Goal: Information Seeking & Learning: Learn about a topic

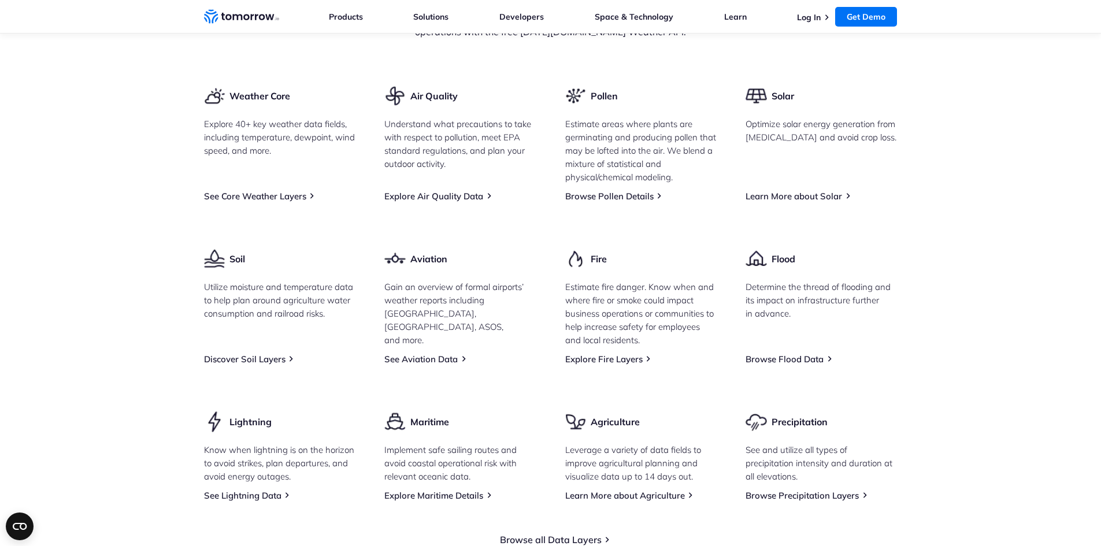
scroll to position [1446, 0]
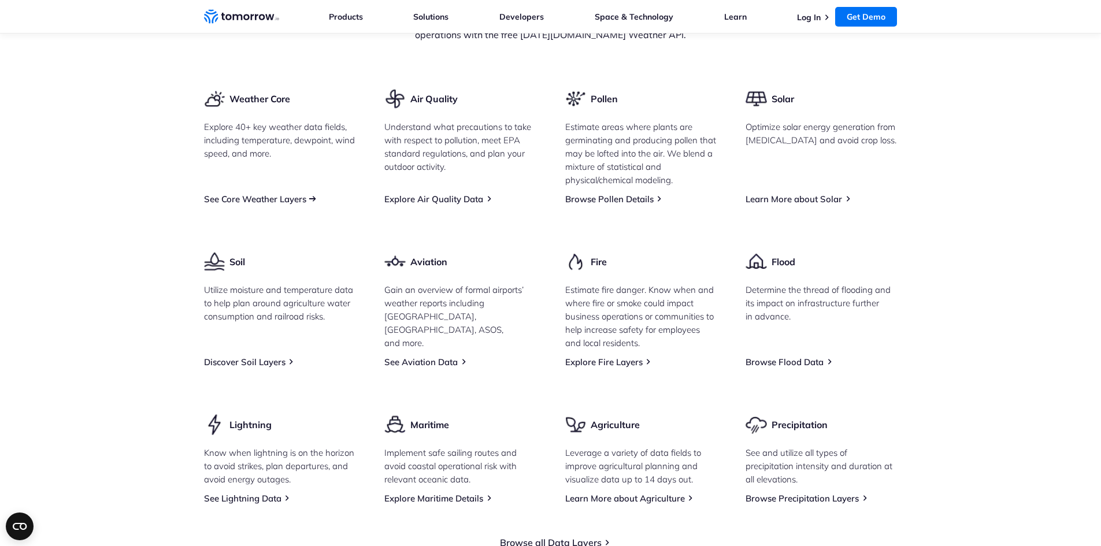
click at [284, 205] on link "See Core Weather Layers" at bounding box center [255, 199] width 102 height 11
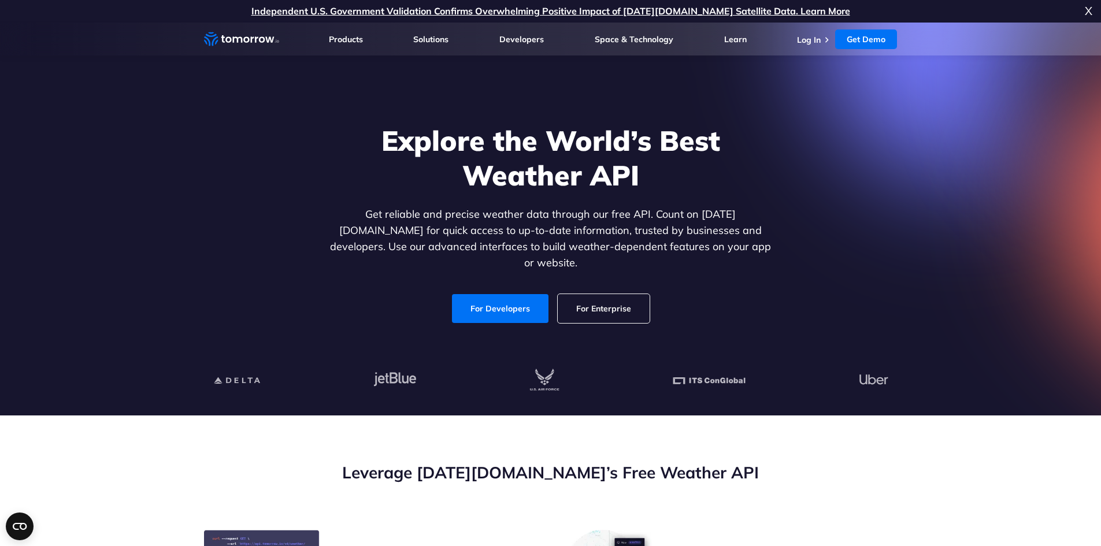
scroll to position [0, 0]
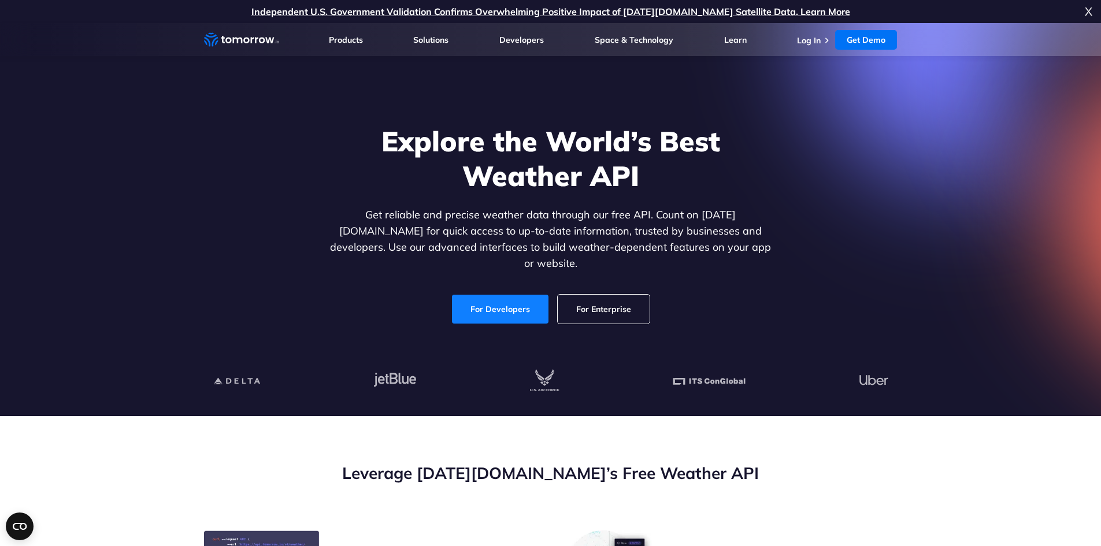
click at [537, 295] on link "For Developers" at bounding box center [500, 309] width 97 height 29
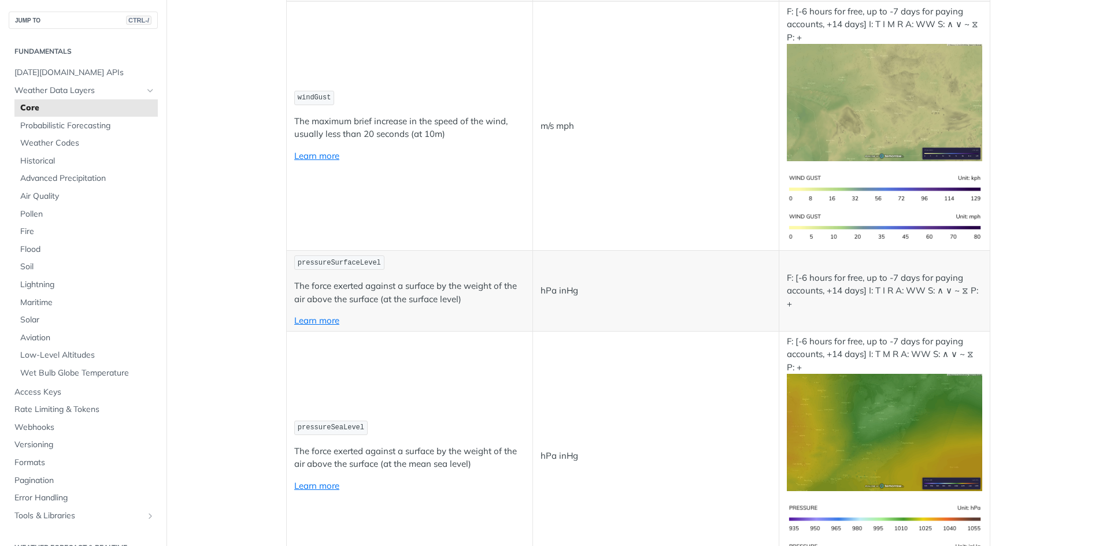
scroll to position [1619, 0]
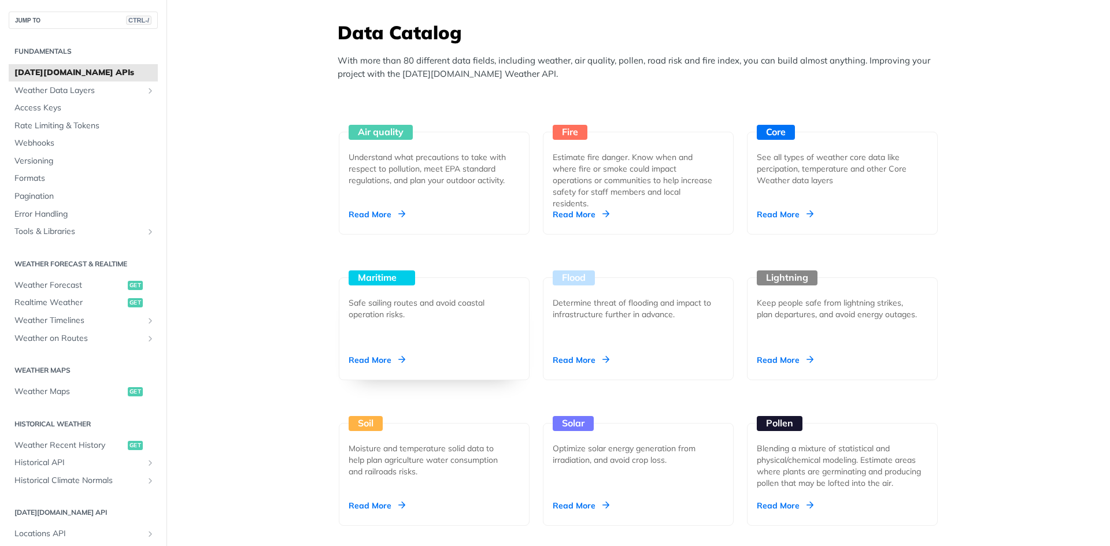
scroll to position [1041, 0]
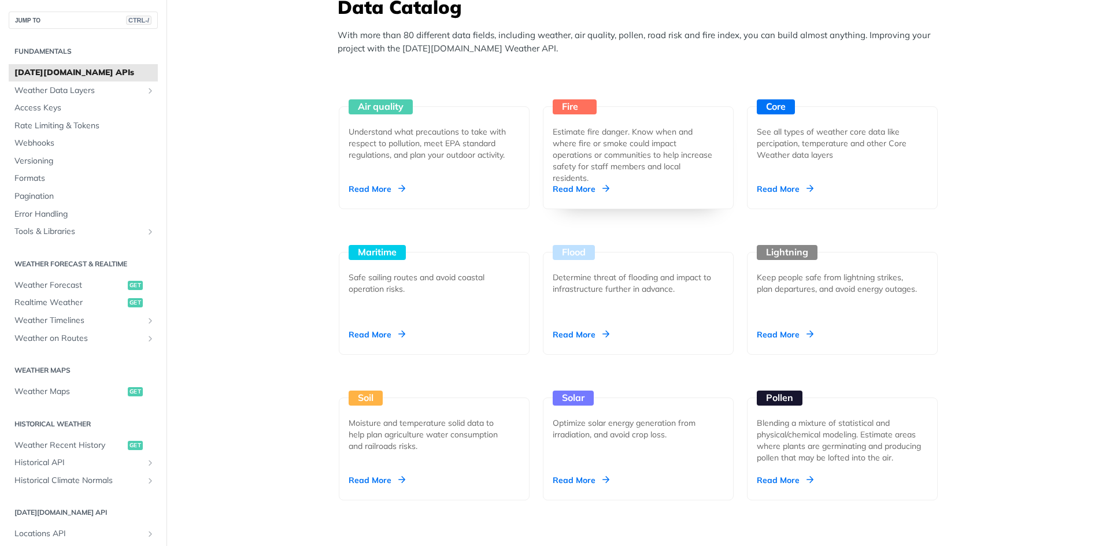
click at [583, 185] on div "Read More" at bounding box center [581, 189] width 57 height 12
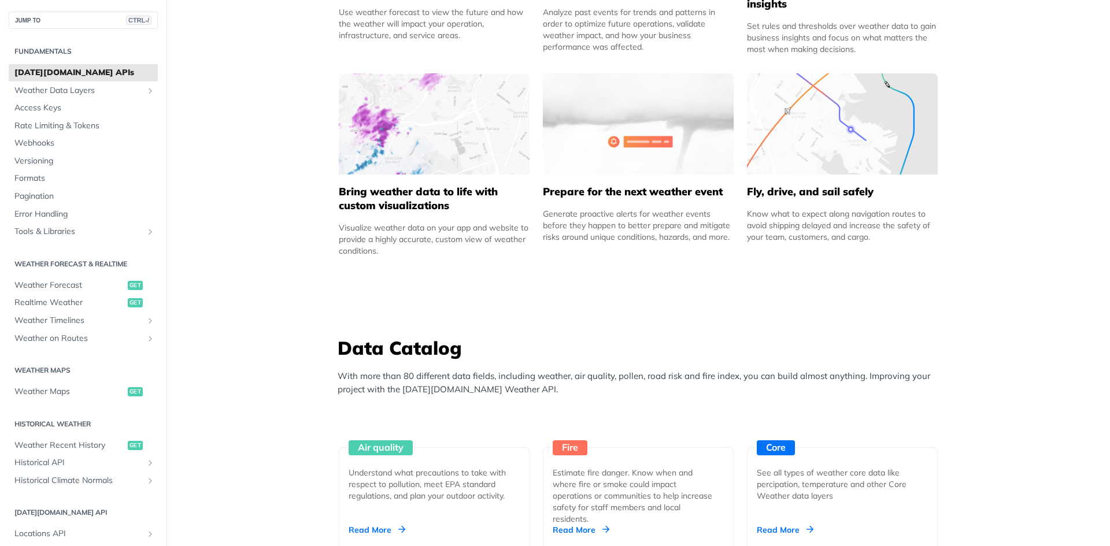
scroll to position [0, 0]
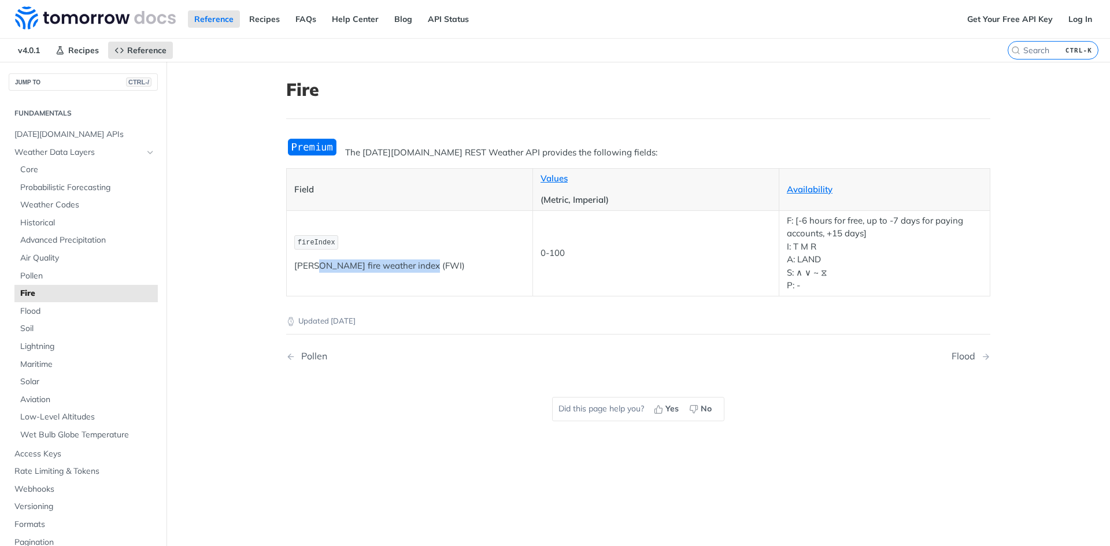
drag, startPoint x: 324, startPoint y: 264, endPoint x: 547, endPoint y: 264, distance: 222.6
click at [524, 264] on td "fireIndex Fosberg fire weather index (FWI)" at bounding box center [410, 253] width 246 height 86
click at [559, 262] on td "0-100" at bounding box center [655, 253] width 246 height 86
